Goal: Task Accomplishment & Management: Manage account settings

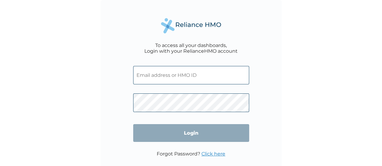
click at [150, 77] on input "text" at bounding box center [191, 75] width 116 height 18
paste input "USL/10447/A"
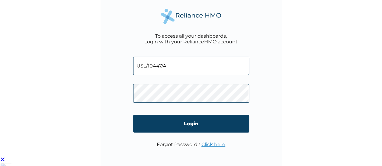
scroll to position [14, 0]
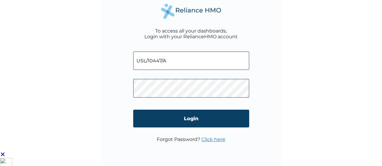
type input "USL/10447/A"
click at [214, 139] on link "Click here" at bounding box center [213, 140] width 24 height 6
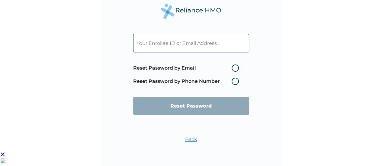
click at [235, 68] on label "Reset Password by Email" at bounding box center [187, 68] width 109 height 7
click at [233, 68] on input "Reset Password by Email" at bounding box center [228, 68] width 10 height 10
radio input "true"
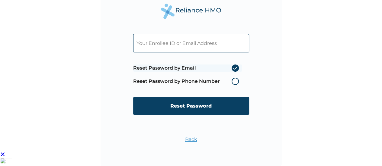
click at [158, 40] on input "text" at bounding box center [191, 43] width 116 height 18
paste input "USL/10447/A"
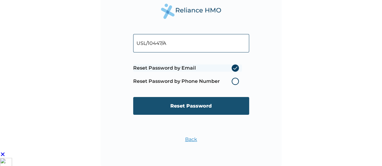
type input "USL/10447/A"
click at [195, 107] on input "Reset Password" at bounding box center [191, 106] width 116 height 18
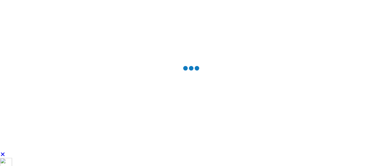
scroll to position [0, 0]
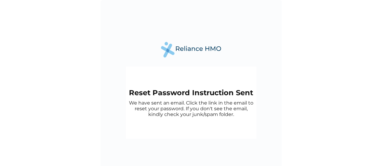
click at [217, 105] on p "We have sent an email. Click the link in the email to reset your password. If y…" at bounding box center [191, 108] width 124 height 17
click at [199, 112] on p "We have sent an email. Click the link in the email to reset your password. If y…" at bounding box center [191, 108] width 124 height 17
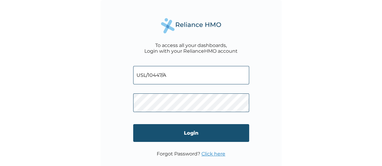
click at [197, 136] on input "Login" at bounding box center [191, 133] width 116 height 18
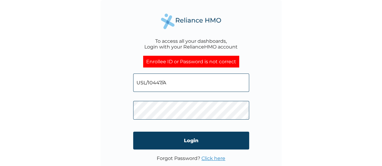
click at [210, 159] on link "Click here" at bounding box center [213, 159] width 24 height 6
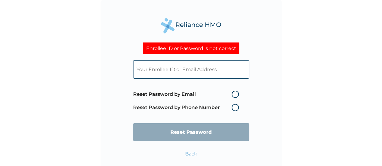
click at [169, 74] on input "text" at bounding box center [191, 69] width 116 height 18
paste input "USL/10447/A"
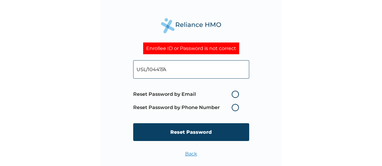
type input "USL/10447/A"
click at [233, 107] on label "Reset Password by Phone Number" at bounding box center [187, 107] width 109 height 7
click at [235, 110] on label "Reset Password by Phone Number" at bounding box center [187, 107] width 109 height 7
click at [235, 108] on label "Reset Password by Phone Number" at bounding box center [187, 107] width 109 height 7
click at [235, 107] on label "Reset Password by Phone Number" at bounding box center [187, 107] width 109 height 7
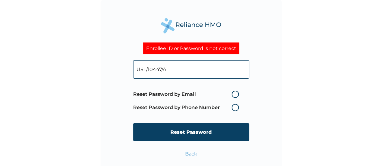
click at [236, 96] on label "Reset Password by Email" at bounding box center [187, 94] width 109 height 7
click at [233, 96] on input "Reset Password by Email" at bounding box center [228, 95] width 10 height 10
radio input "true"
click at [237, 110] on label "Reset Password by Phone Number" at bounding box center [187, 107] width 109 height 7
click at [236, 109] on label "Reset Password by Phone Number" at bounding box center [187, 107] width 109 height 7
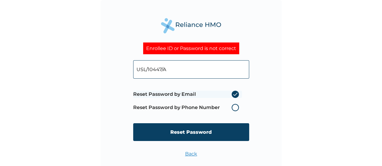
drag, startPoint x: 235, startPoint y: 109, endPoint x: 213, endPoint y: 108, distance: 22.1
click at [235, 109] on label "Reset Password by Phone Number" at bounding box center [187, 107] width 109 height 7
click at [211, 107] on label "Reset Password by Phone Number" at bounding box center [187, 107] width 109 height 7
click at [231, 105] on label "Reset Password by Phone Number" at bounding box center [187, 107] width 109 height 7
click at [235, 110] on label "Reset Password by Phone Number" at bounding box center [187, 107] width 109 height 7
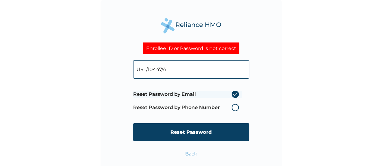
click at [235, 109] on label "Reset Password by Phone Number" at bounding box center [187, 107] width 109 height 7
click at [235, 108] on label "Reset Password by Phone Number" at bounding box center [187, 107] width 109 height 7
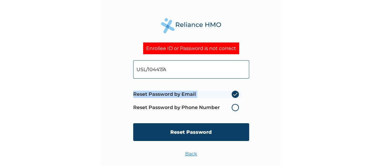
click at [235, 108] on label "Reset Password by Phone Number" at bounding box center [187, 107] width 109 height 7
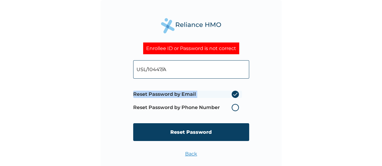
click at [235, 108] on label "Reset Password by Phone Number" at bounding box center [187, 107] width 109 height 7
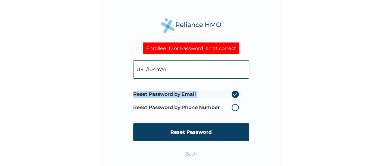
click at [236, 108] on label "Reset Password by Phone Number" at bounding box center [187, 107] width 109 height 7
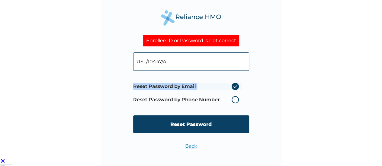
scroll to position [14, 0]
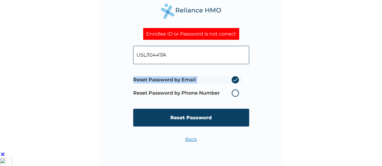
click at [235, 92] on label "Reset Password by Phone Number" at bounding box center [187, 93] width 109 height 7
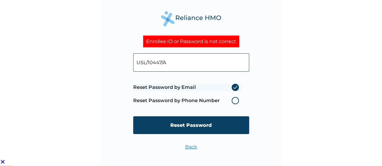
scroll to position [0, 0]
